Goal: Task Accomplishment & Management: Complete application form

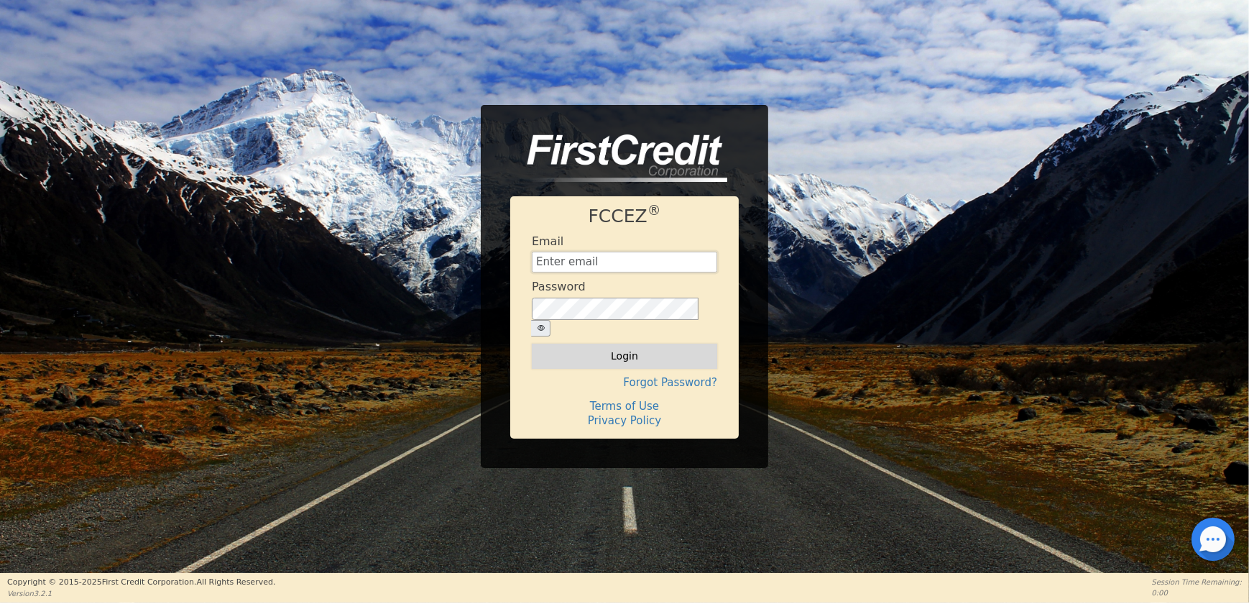
type input "[EMAIL_ADDRESS][DOMAIN_NAME]"
click at [582, 344] on button "Login" at bounding box center [624, 356] width 185 height 24
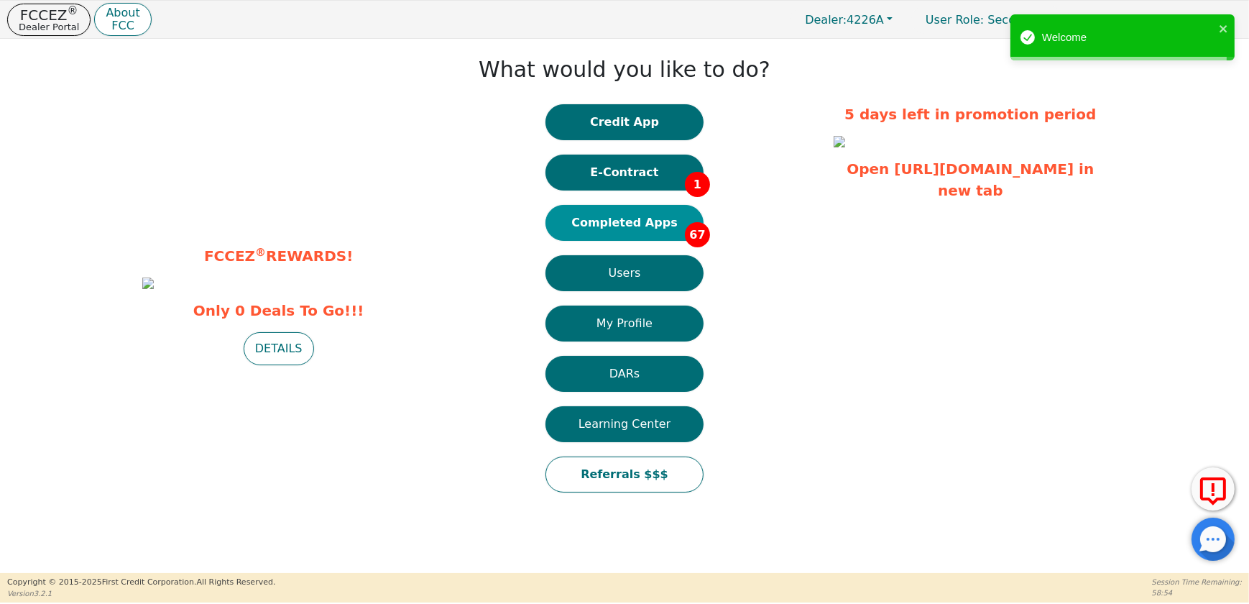
click at [631, 221] on button "Completed Apps 67" at bounding box center [625, 223] width 158 height 36
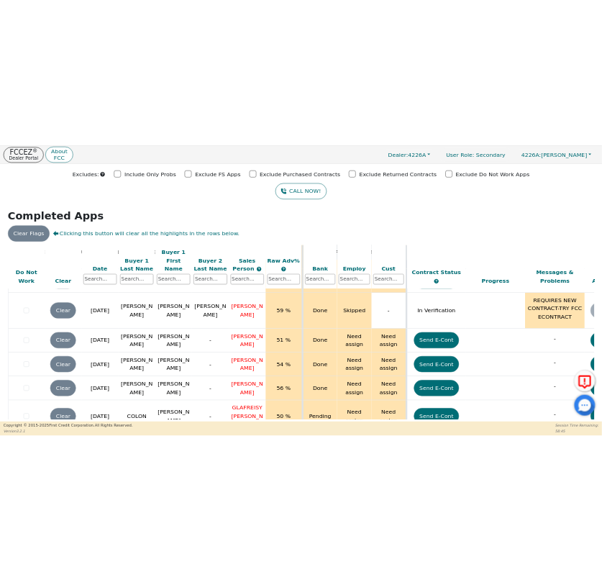
scroll to position [73, 0]
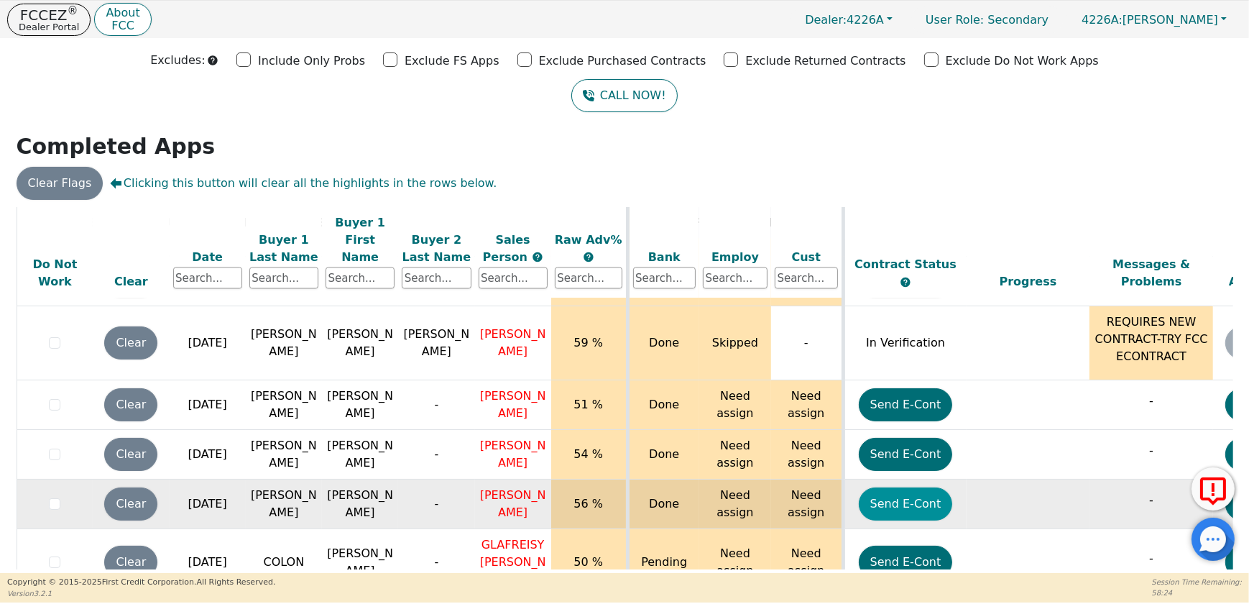
click at [896, 487] on button "Send E-Cont" at bounding box center [906, 503] width 94 height 33
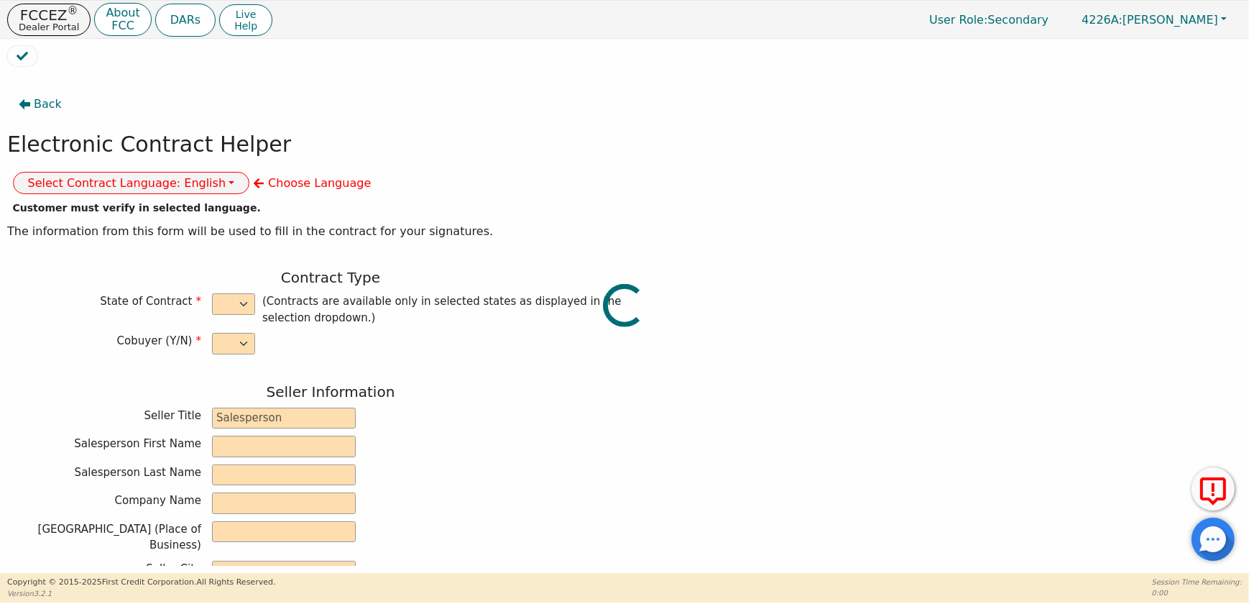
select select "n"
type input "CREDIT ANALYST"
type input "[PERSON_NAME]"
type input "[GEOGRAPHIC_DATA]"
type input "DIAMOND PERFECT. DBA AQUAFEEL"
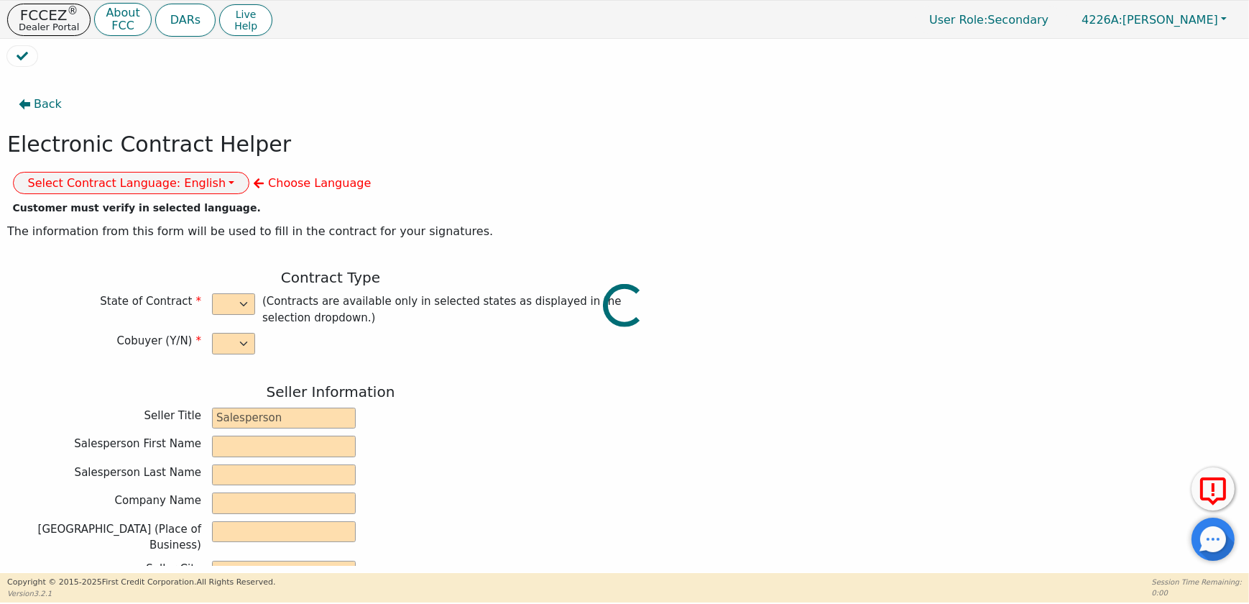
type input "[STREET_ADDRESS]"
type input "WAKE FOREST"
select select "NC"
type input "27587"
type input "[PERSON_NAME]"
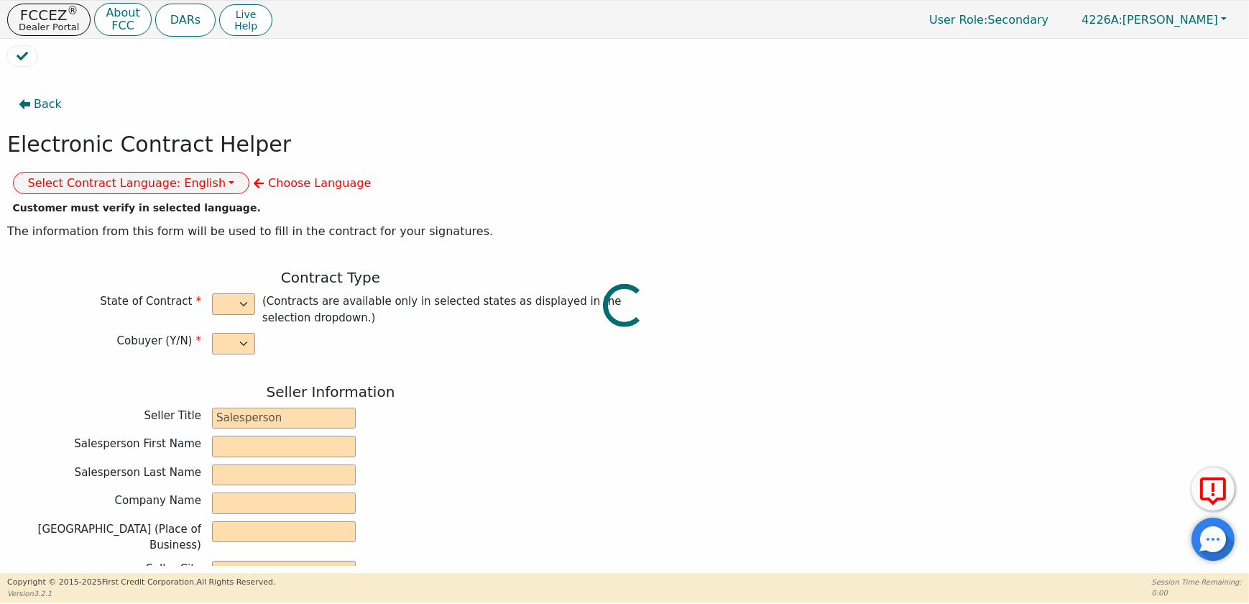
type input "[PERSON_NAME]"
type input "[EMAIL_ADDRESS][DOMAIN_NAME]"
type input "197 [PERSON_NAME]"
type input "PASSAIC"
select select "NJ"
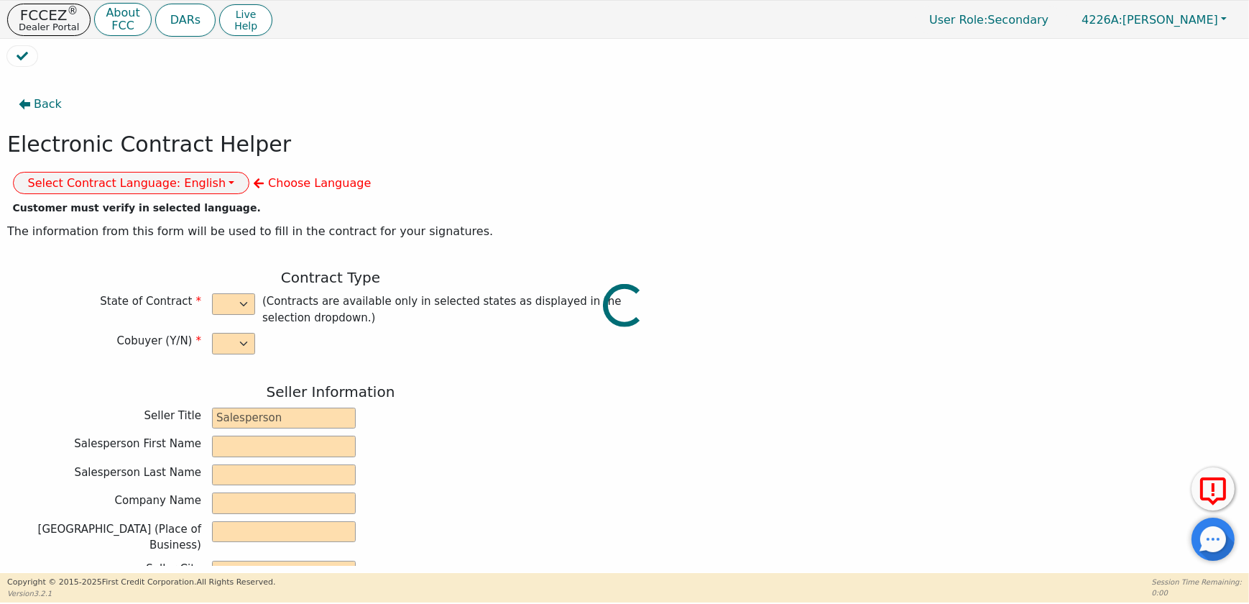
type input "07055"
type input "[DATE]"
type input "10.99"
type input "[DATE]"
type input "72"
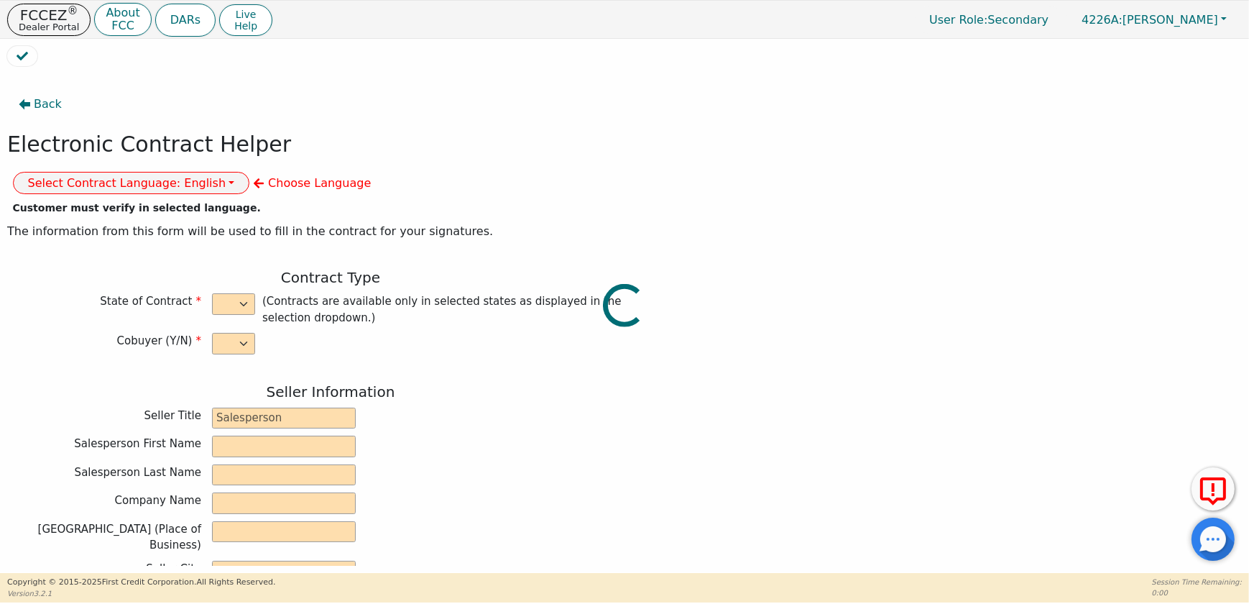
type input "0"
type input "8790.00"
type input "0.00"
type input "8790.00"
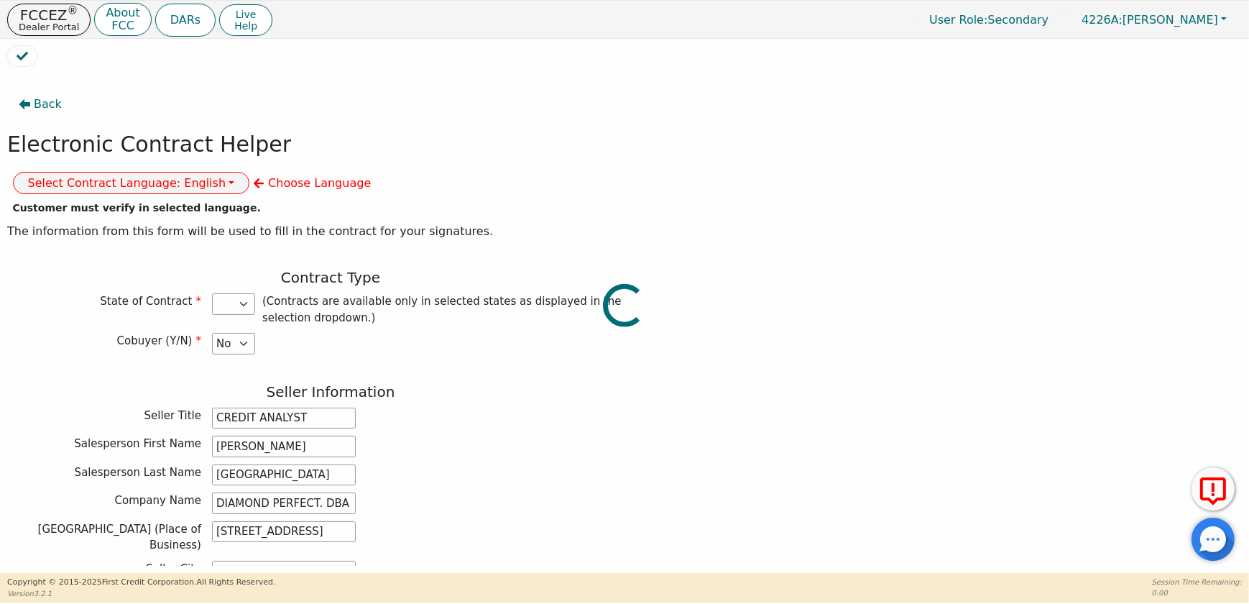
select select "NJ"
click at [250, 172] on button "Select Contract Language: English" at bounding box center [131, 183] width 237 height 22
click at [127, 224] on link "Spanish" at bounding box center [71, 233] width 114 height 19
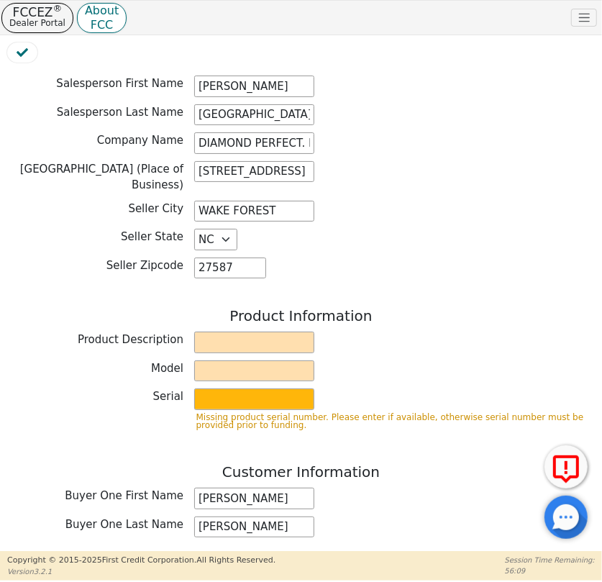
scroll to position [392, 0]
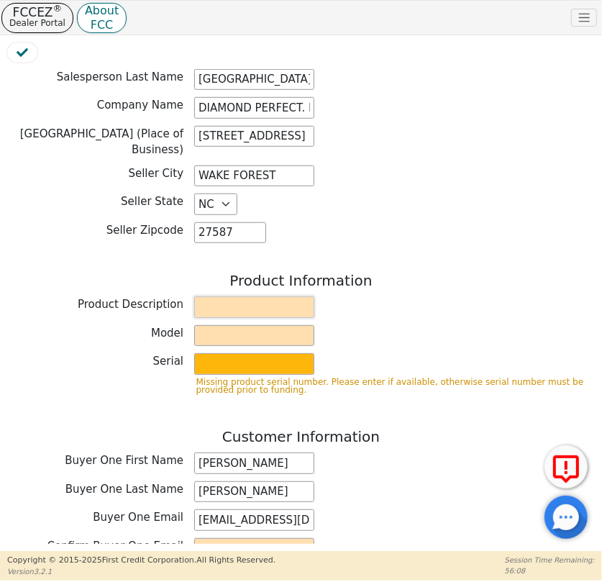
click at [231, 296] on input "text" at bounding box center [254, 307] width 120 height 22
type input "WATER PURIFICATION SYSTEM"
click at [210, 326] on input "text" at bounding box center [254, 336] width 120 height 22
type input "AQUAFEEL SYSTEM"
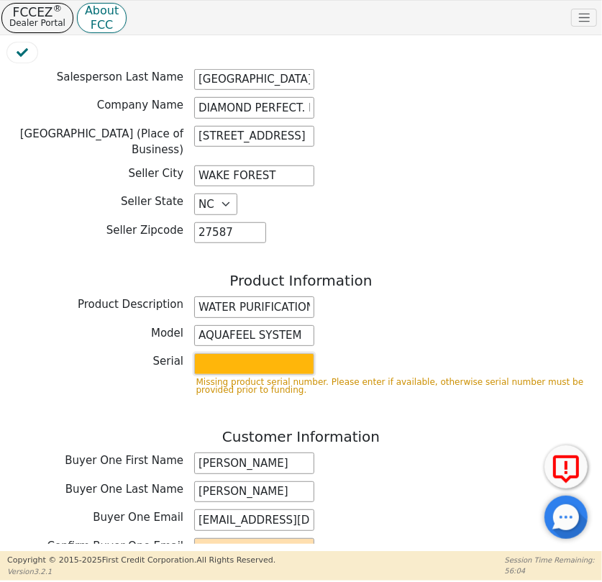
click at [223, 353] on input "text" at bounding box center [254, 364] width 120 height 22
type input "W525"
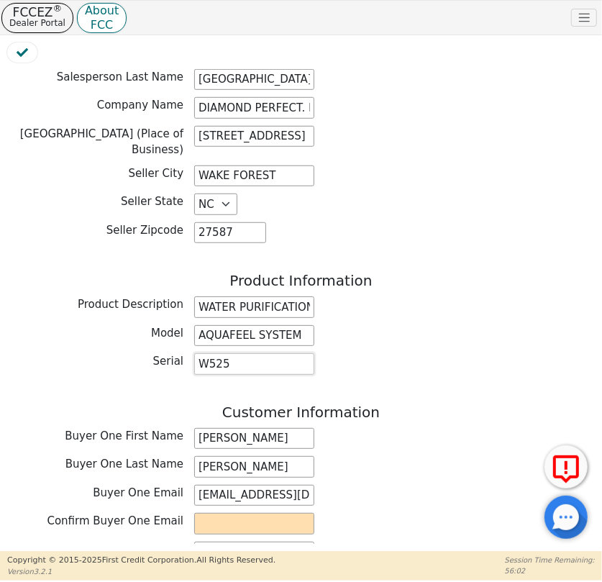
scroll to position [588, 0]
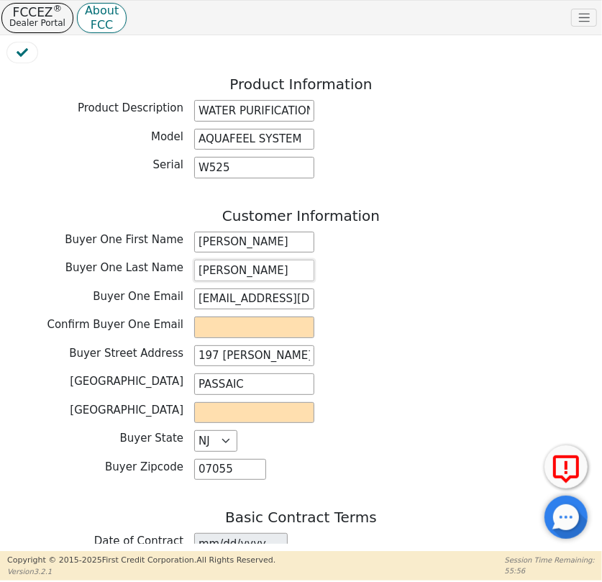
drag, startPoint x: 273, startPoint y: 262, endPoint x: 188, endPoint y: 254, distance: 85.2
click at [188, 259] on div "Buyer One Last Name [PERSON_NAME]" at bounding box center [300, 270] width 587 height 22
drag, startPoint x: 259, startPoint y: 236, endPoint x: 171, endPoint y: 226, distance: 88.2
click at [171, 231] on div "Buyer One First Name [PERSON_NAME]" at bounding box center [300, 242] width 587 height 22
click at [265, 316] on input "email" at bounding box center [254, 327] width 120 height 22
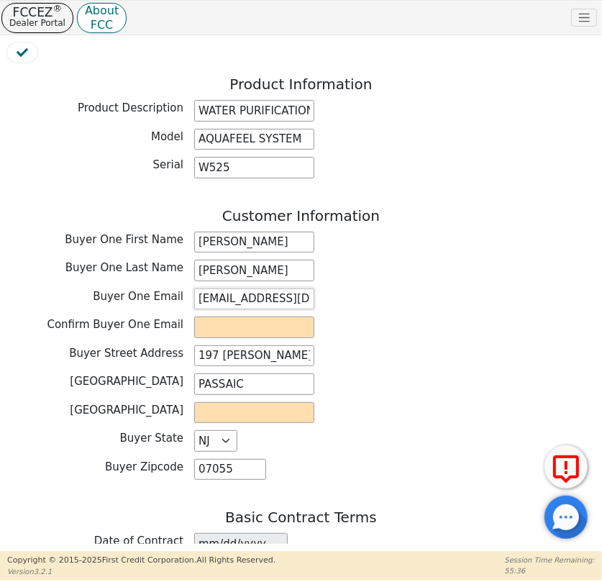
scroll to position [0, 64]
drag, startPoint x: 194, startPoint y: 289, endPoint x: 390, endPoint y: 290, distance: 196.2
click at [390, 290] on div "Buyer One Email [EMAIL_ADDRESS][DOMAIN_NAME]" at bounding box center [300, 299] width 587 height 22
paste input "[EMAIL_ADDRESS][DOMAIN_NAME]"
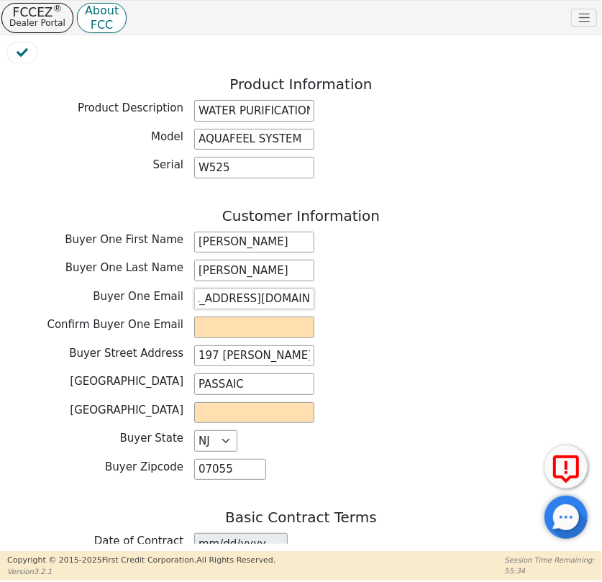
type input "[EMAIL_ADDRESS][DOMAIN_NAME]"
click at [199, 318] on input "email" at bounding box center [254, 327] width 120 height 22
paste input "[EMAIL_ADDRESS][DOMAIN_NAME]"
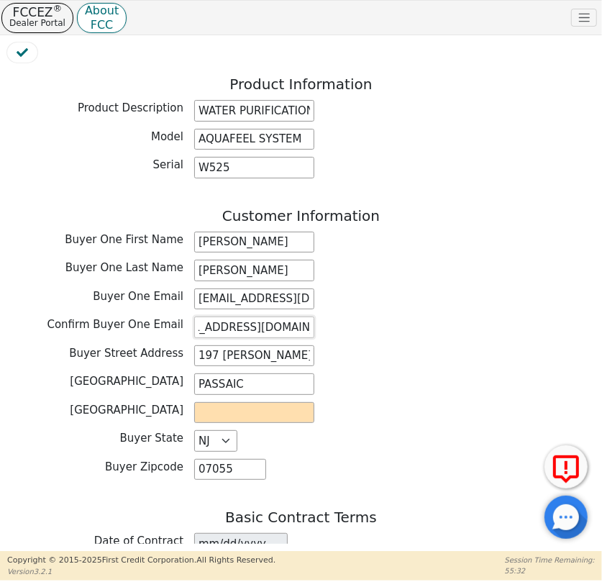
type input "[EMAIL_ADDRESS][DOMAIN_NAME]"
click at [255, 402] on input "text" at bounding box center [254, 413] width 120 height 22
click at [251, 408] on input "text" at bounding box center [254, 413] width 120 height 22
type input "PASSAIC"
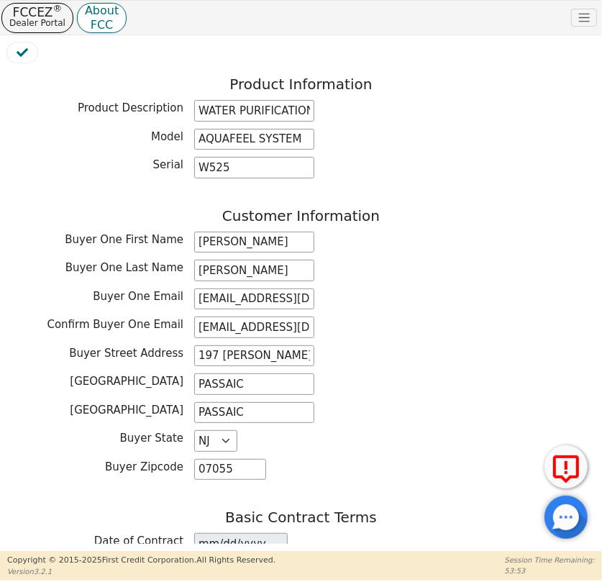
click at [395, 386] on div "Buyer City PASSAIC" at bounding box center [300, 385] width 587 height 25
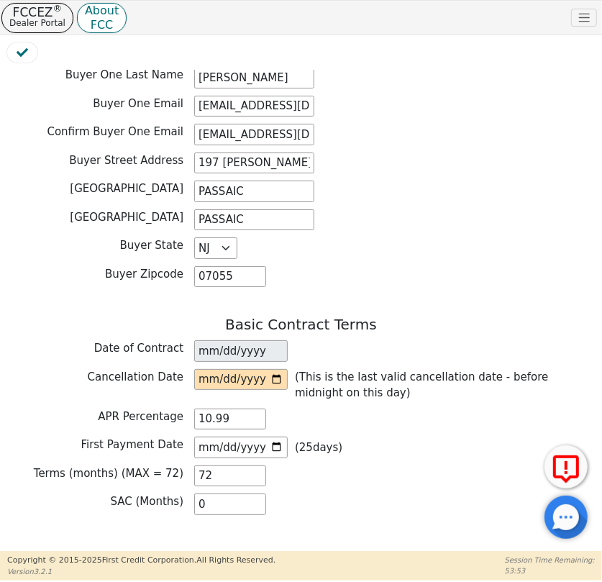
scroll to position [784, 0]
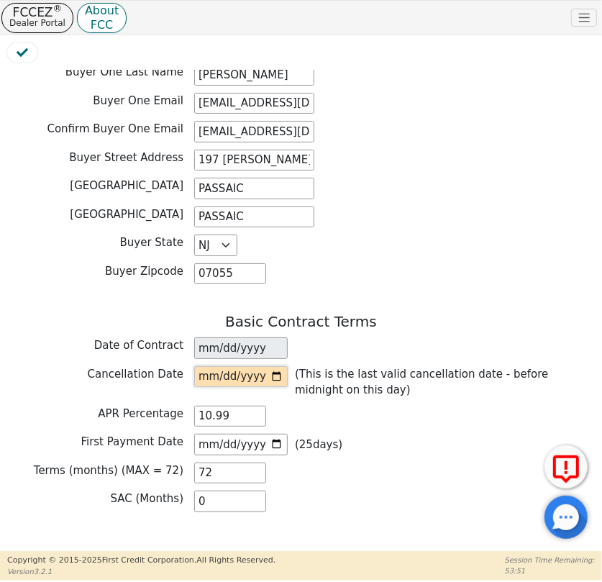
click at [276, 366] on input "date" at bounding box center [240, 377] width 93 height 22
type input "[DATE]"
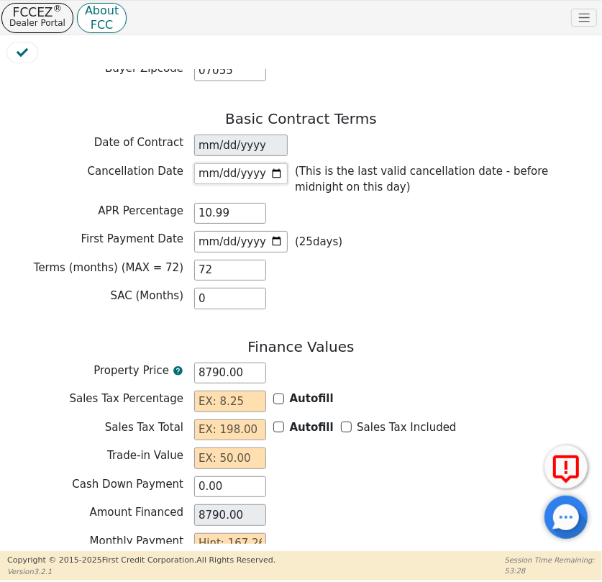
scroll to position [1098, 0]
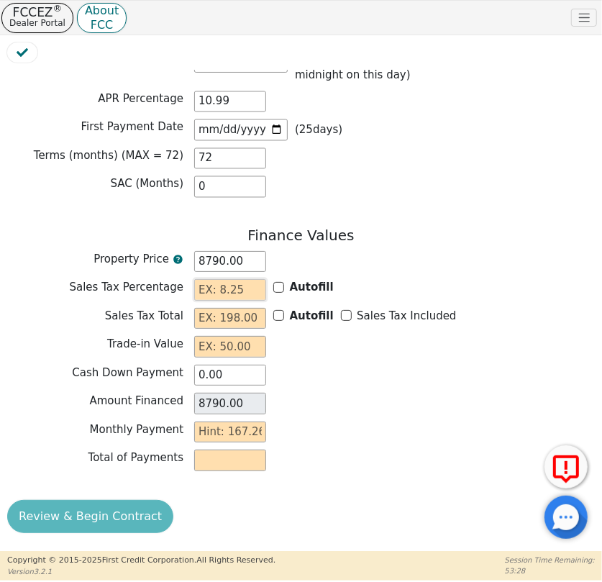
click at [227, 279] on input "text" at bounding box center [230, 290] width 72 height 22
type input "0.00"
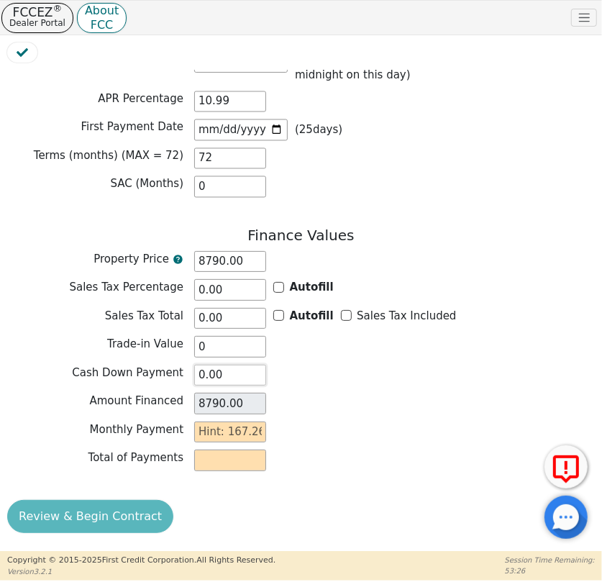
type input "0.00"
type input "1"
type input "72.00"
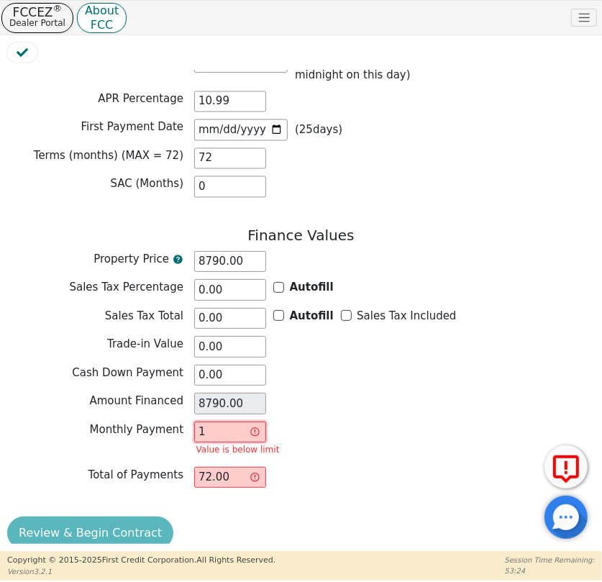
type input "16"
type input "1152.00"
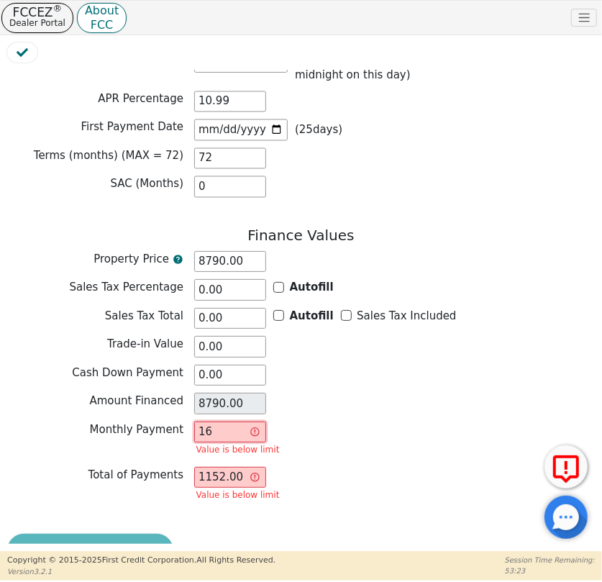
type input "167"
type input "12024.00"
type input "167.2"
type input "12038.40"
type input "167.26"
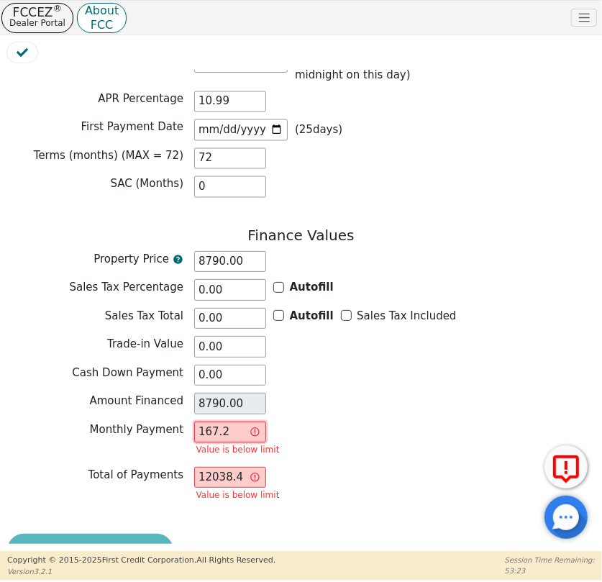
type input "12042.72"
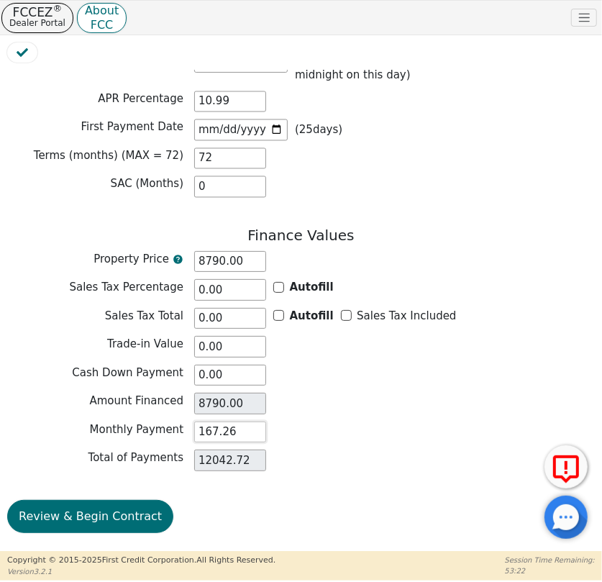
type input "167.26"
click at [70, 515] on button "Review & Begin Contract" at bounding box center [90, 516] width 166 height 33
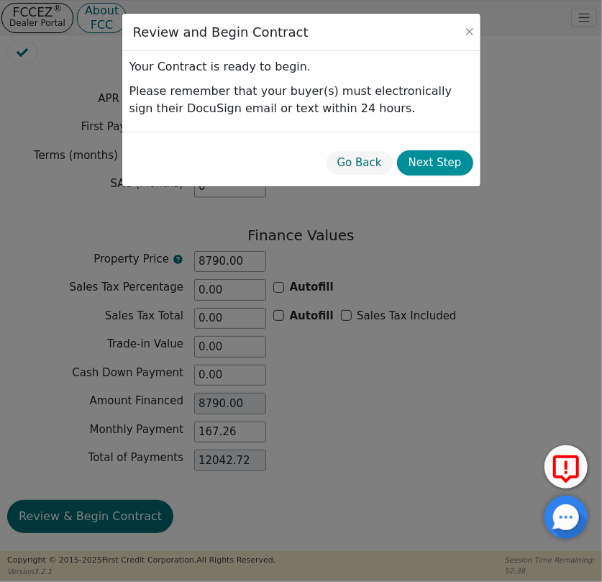
click at [421, 161] on button "Next Step" at bounding box center [435, 162] width 76 height 25
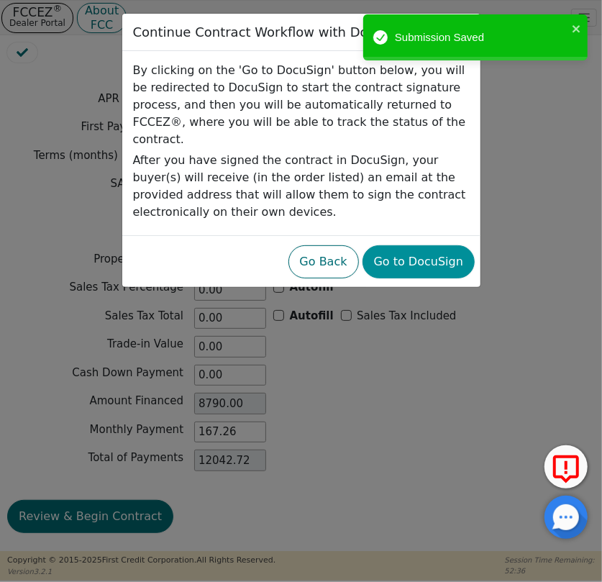
click at [437, 248] on button "Go to DocuSign" at bounding box center [418, 261] width 112 height 33
